Goal: Check status: Check status

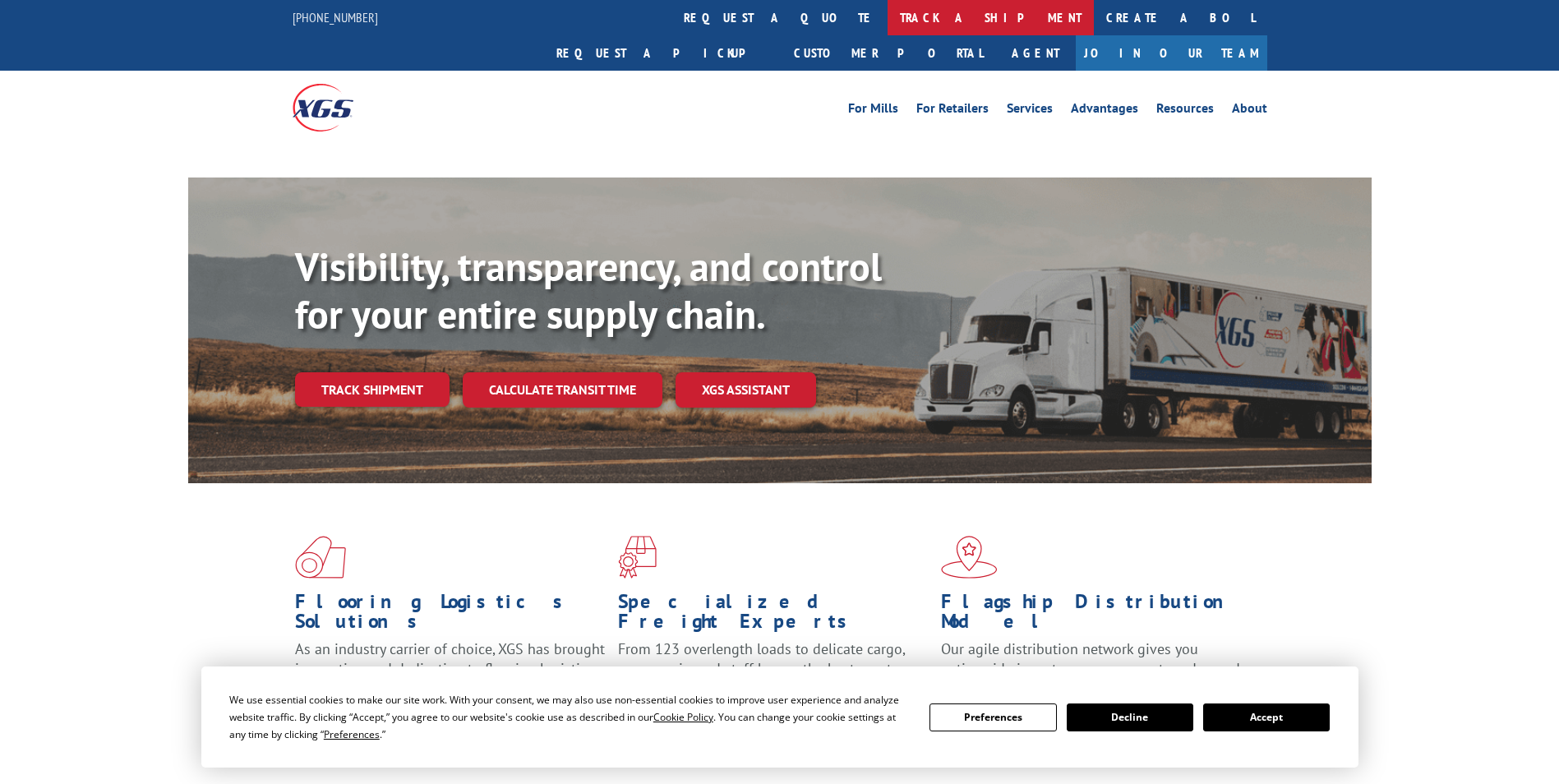
click at [888, 17] on link "track a shipment" at bounding box center [991, 18] width 206 height 35
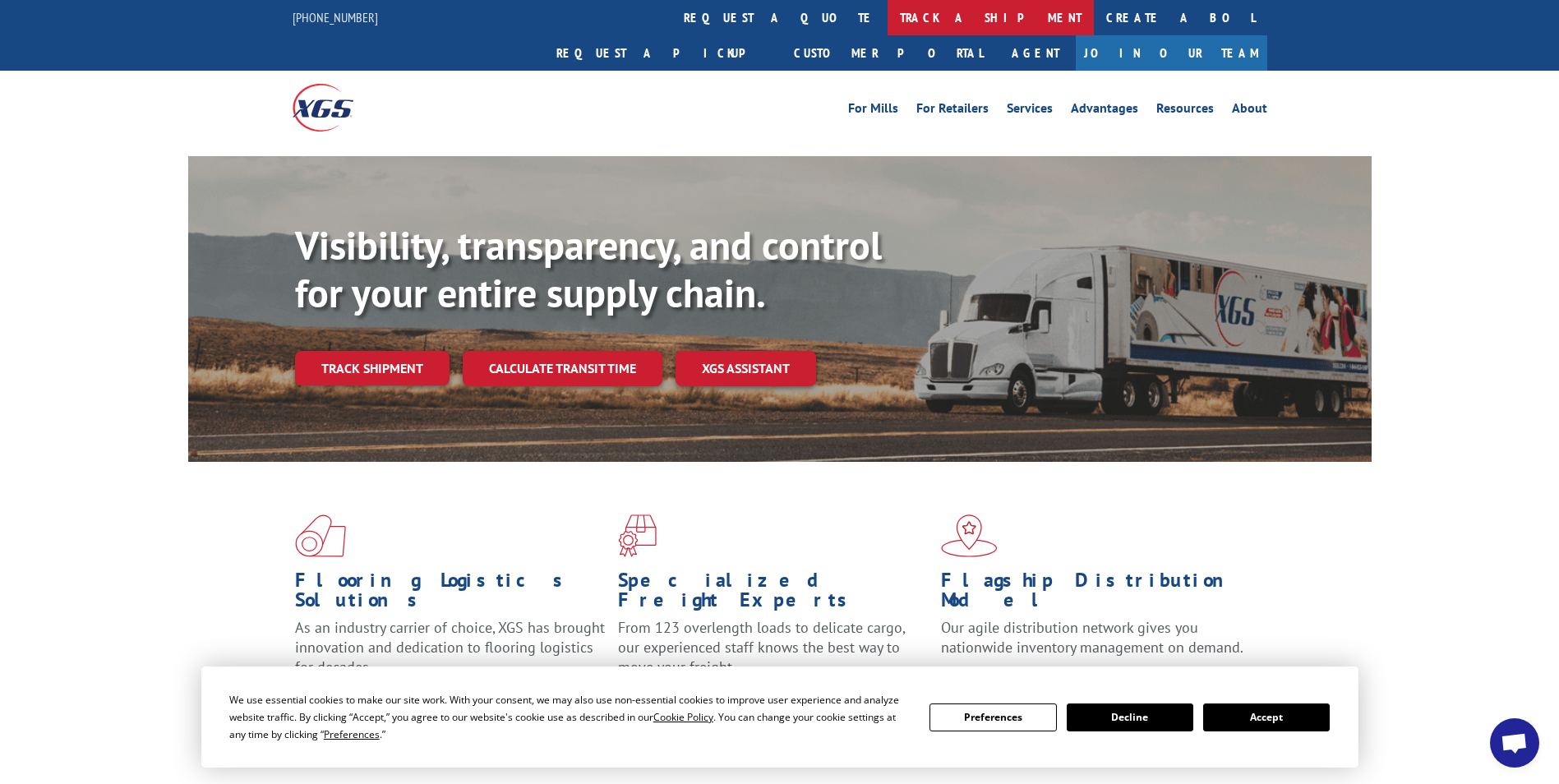
click at [888, 10] on link "track a shipment" at bounding box center [991, 18] width 206 height 35
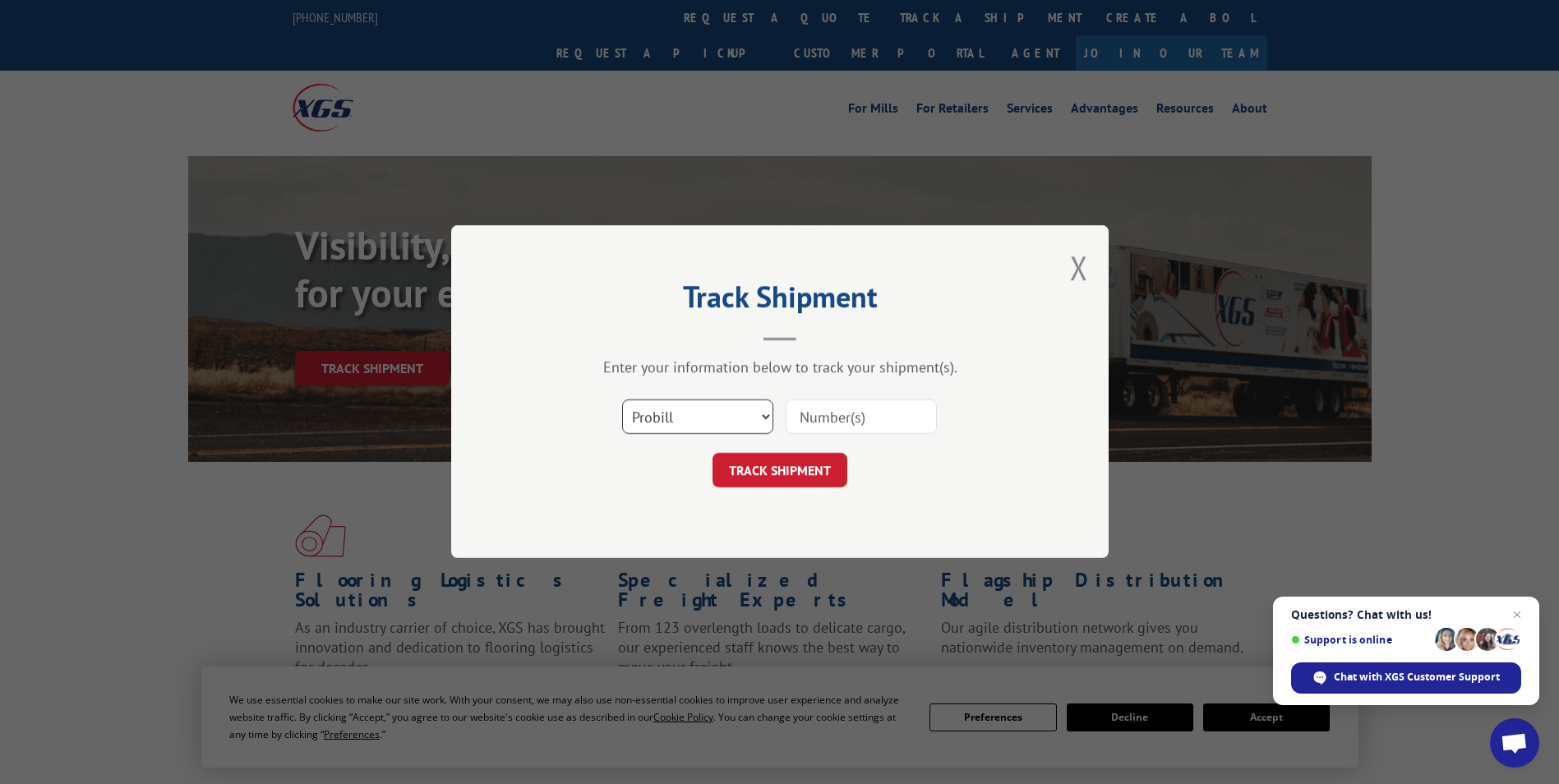
click at [759, 413] on select "Select category... Probill BOL PO" at bounding box center [697, 417] width 151 height 34
select select "bol"
click at [622, 400] on select "Select category... Probill BOL PO" at bounding box center [697, 417] width 151 height 34
click at [833, 415] on input at bounding box center [862, 417] width 151 height 34
paste input "12110810"
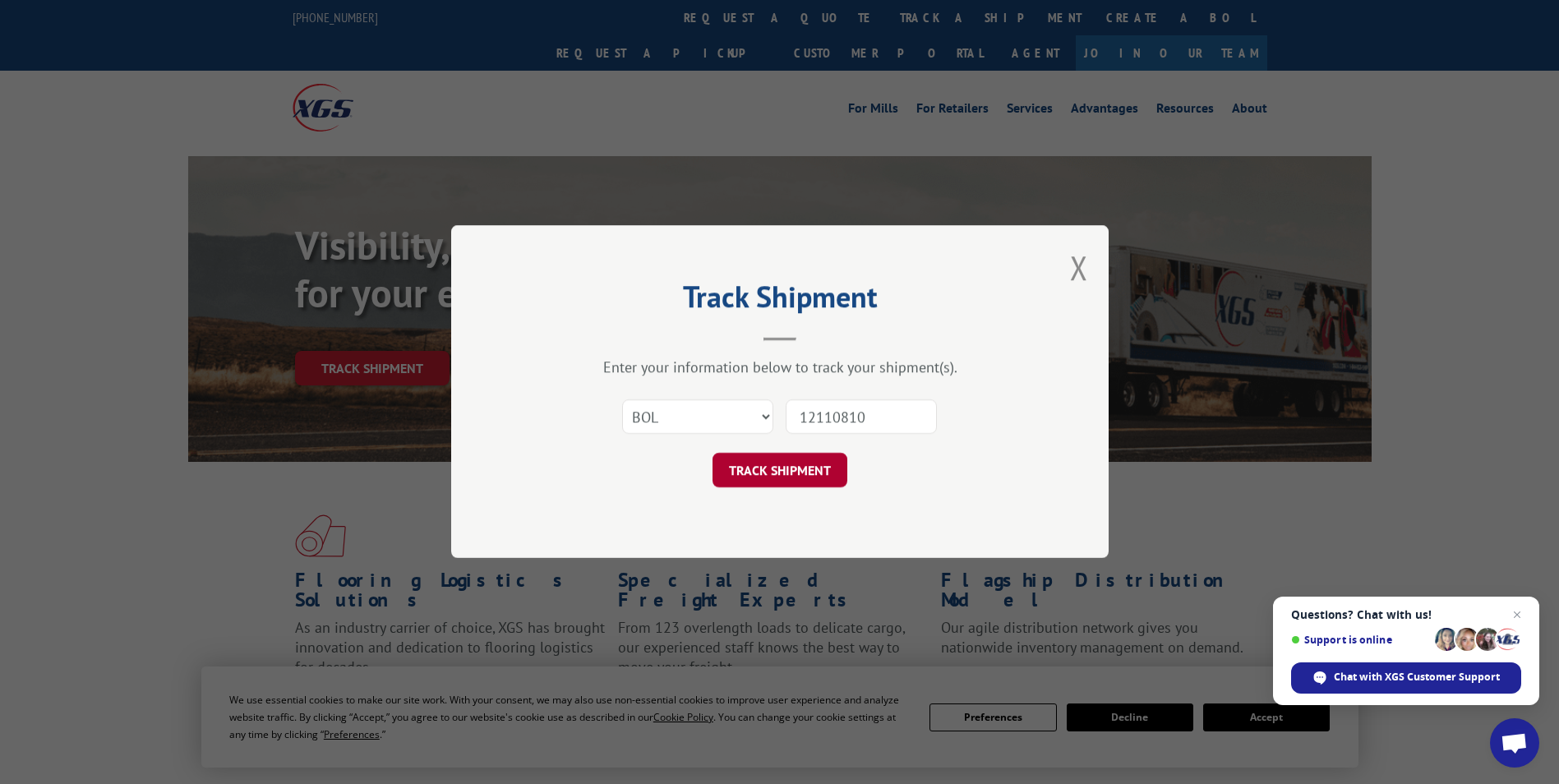
type input "12110810"
click at [770, 472] on button "TRACK SHIPMENT" at bounding box center [779, 471] width 134 height 34
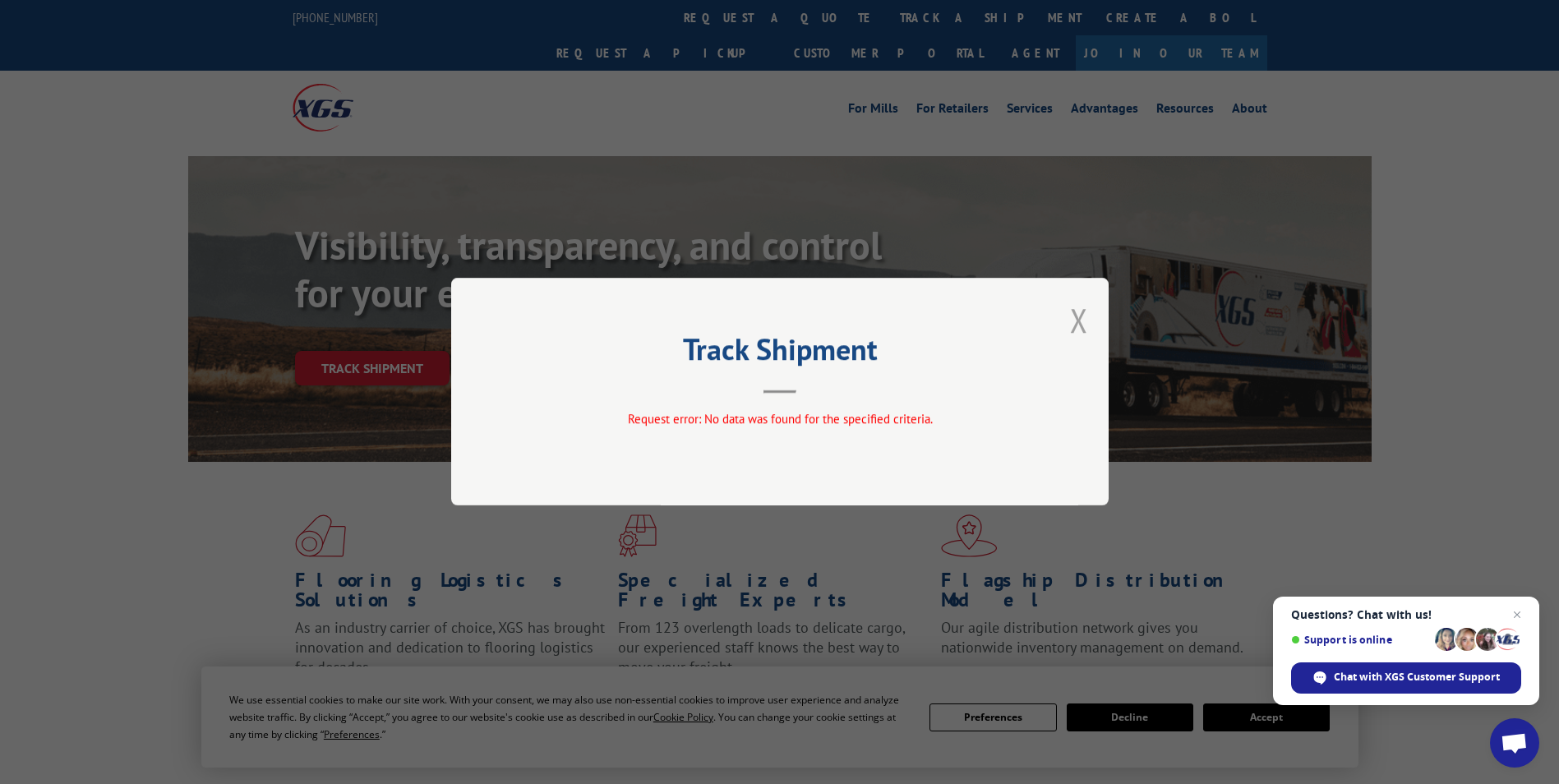
click at [1087, 318] on button "Close modal" at bounding box center [1079, 320] width 18 height 44
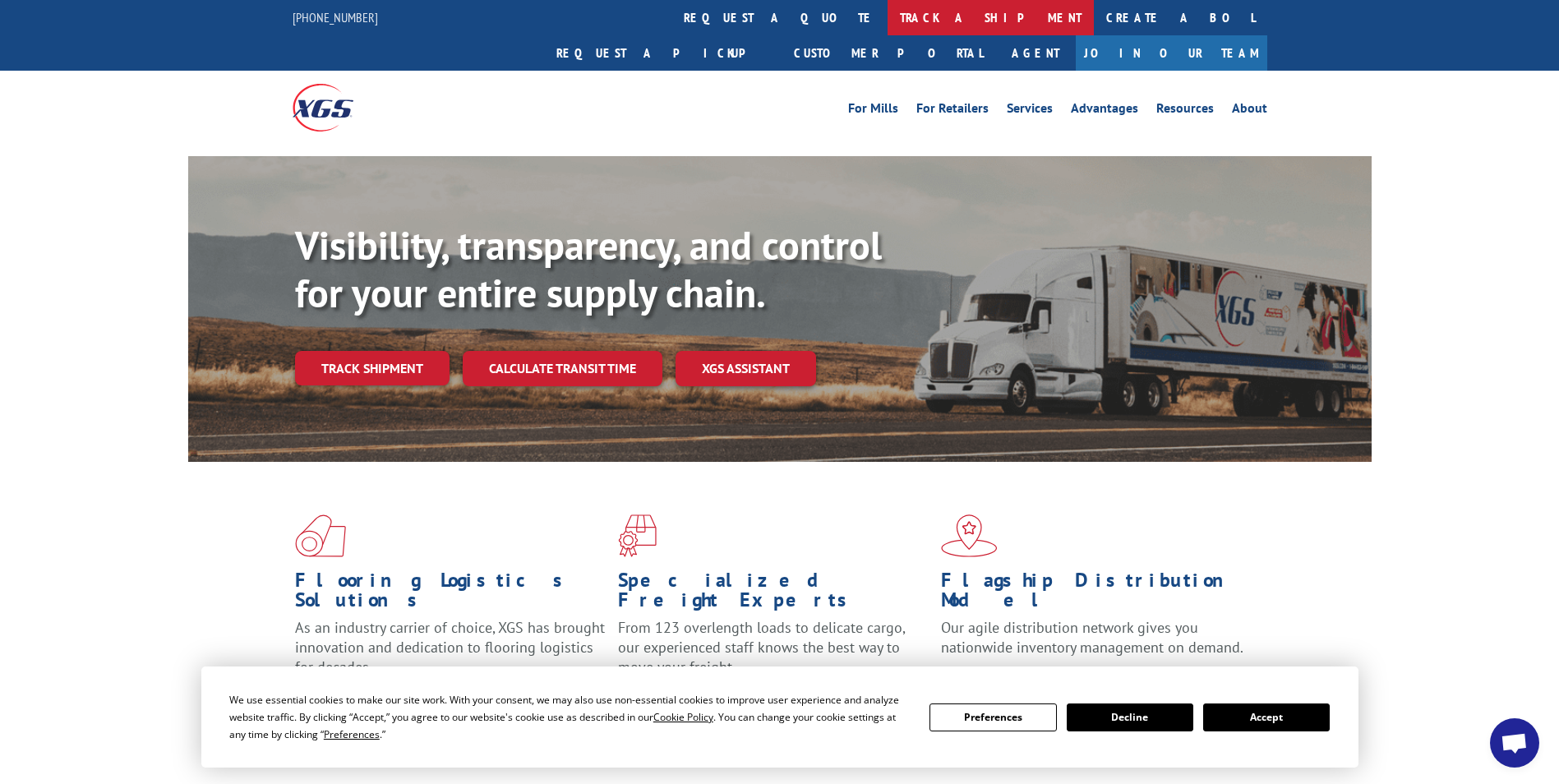
click at [888, 17] on link "track a shipment" at bounding box center [991, 18] width 206 height 35
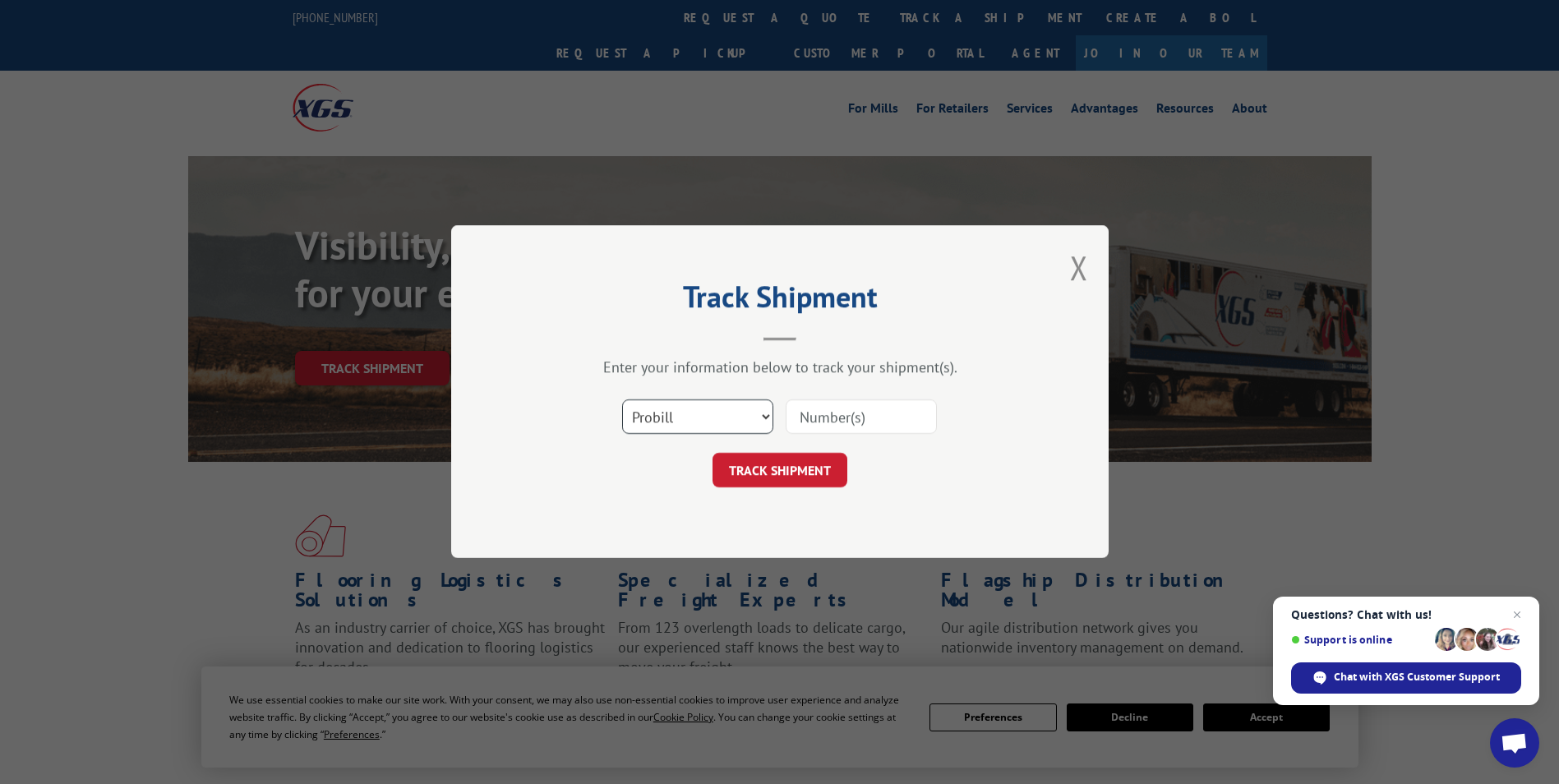
click at [767, 419] on select "Select category... Probill BOL PO" at bounding box center [697, 417] width 151 height 34
select select "bol"
click at [622, 400] on select "Select category... Probill BOL PO" at bounding box center [697, 417] width 151 height 34
click at [841, 421] on input at bounding box center [862, 417] width 151 height 34
paste input "6013339"
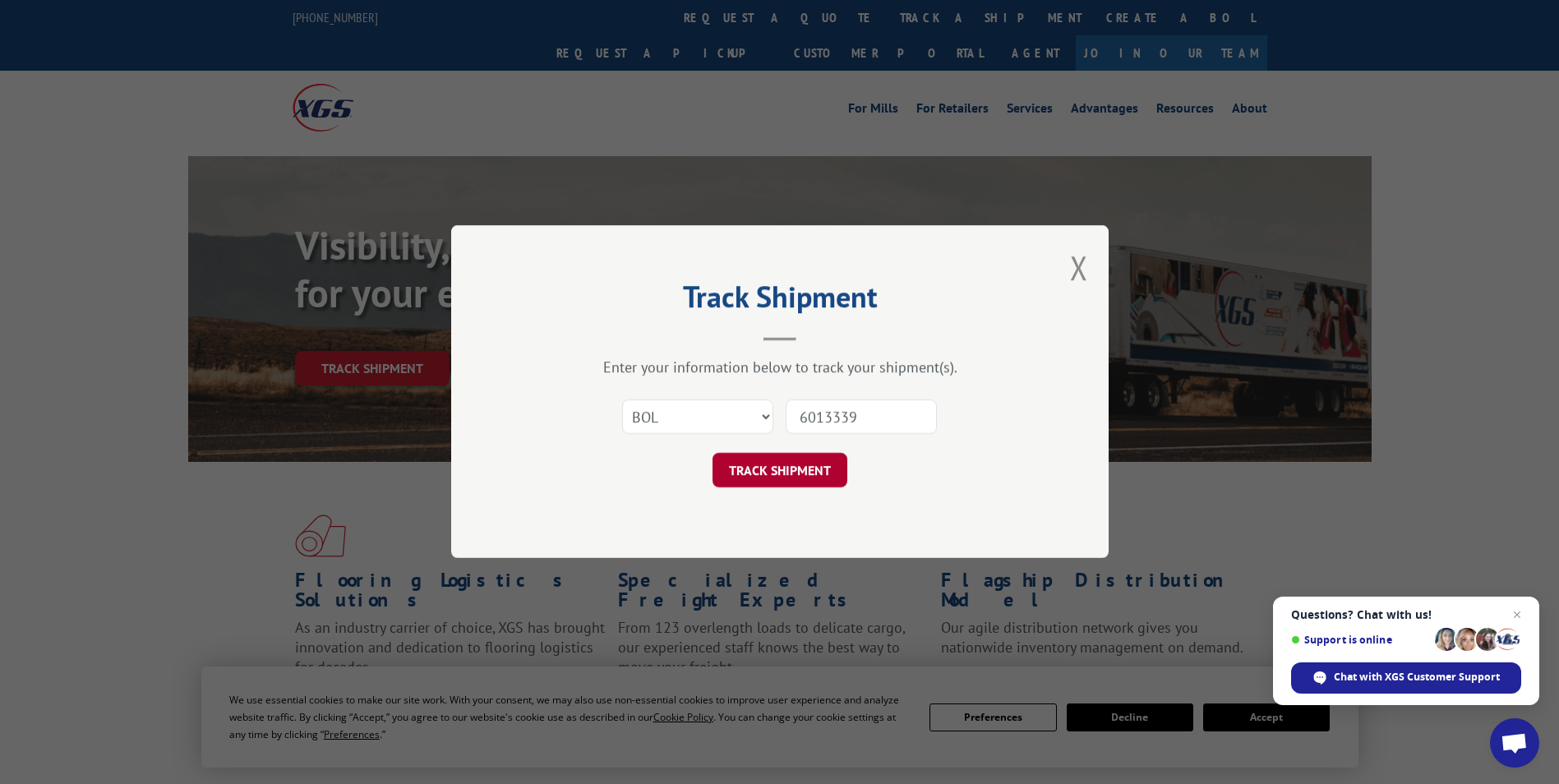
type input "6013339"
click at [777, 479] on button "TRACK SHIPMENT" at bounding box center [779, 471] width 134 height 34
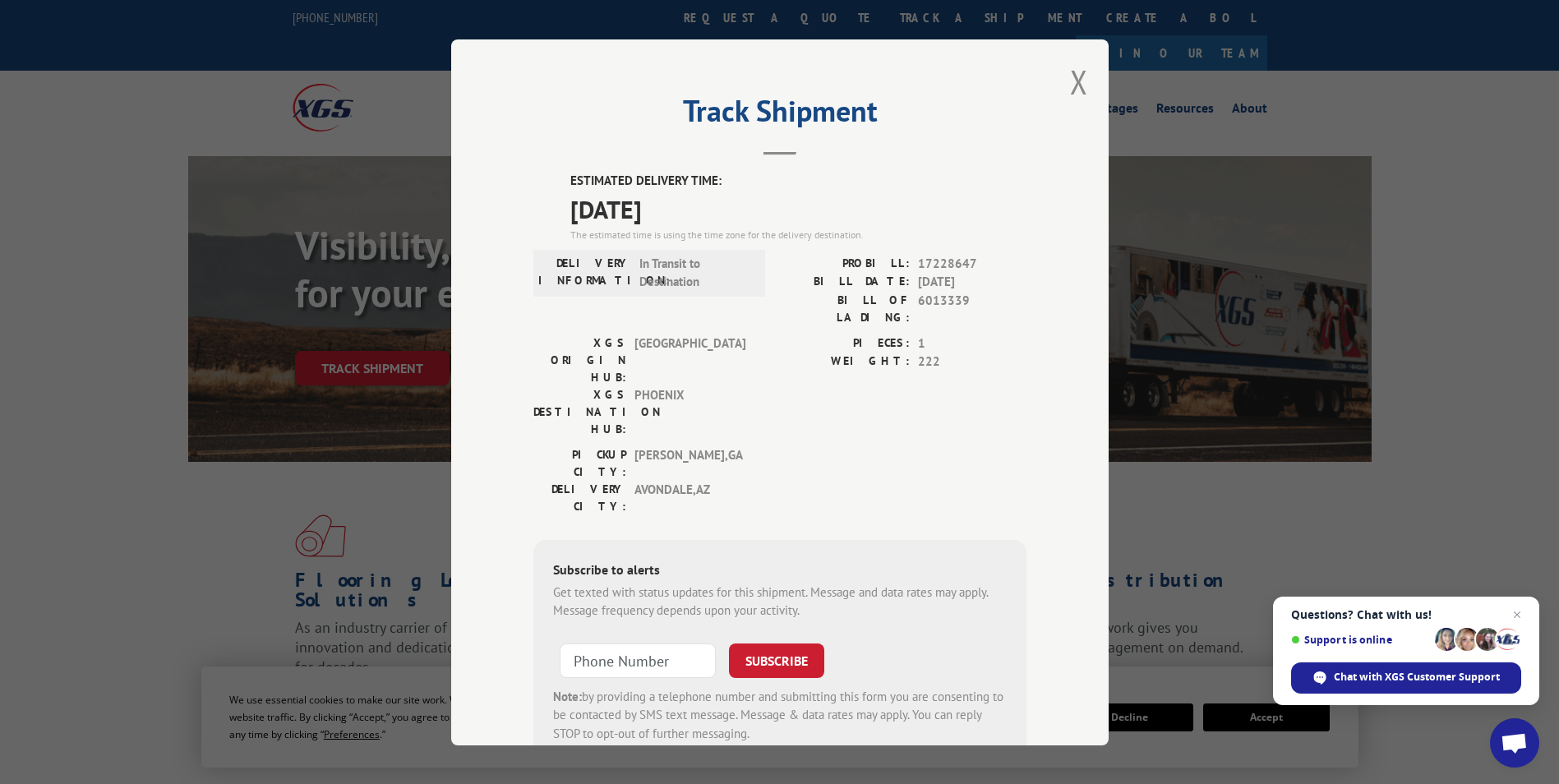
drag, startPoint x: 551, startPoint y: 179, endPoint x: 728, endPoint y: 214, distance: 180.4
click at [728, 214] on div "ESTIMATED DELIVERY TIME: [DATE] The estimated time is using the time zone for t…" at bounding box center [779, 467] width 493 height 591
drag, startPoint x: 728, startPoint y: 214, endPoint x: 662, endPoint y: 214, distance: 66.0
copy div "ESTIMATED DELIVERY TIME: [DATE]"
click at [1071, 82] on button "Close modal" at bounding box center [1079, 82] width 18 height 44
